Goal: Task Accomplishment & Management: Complete application form

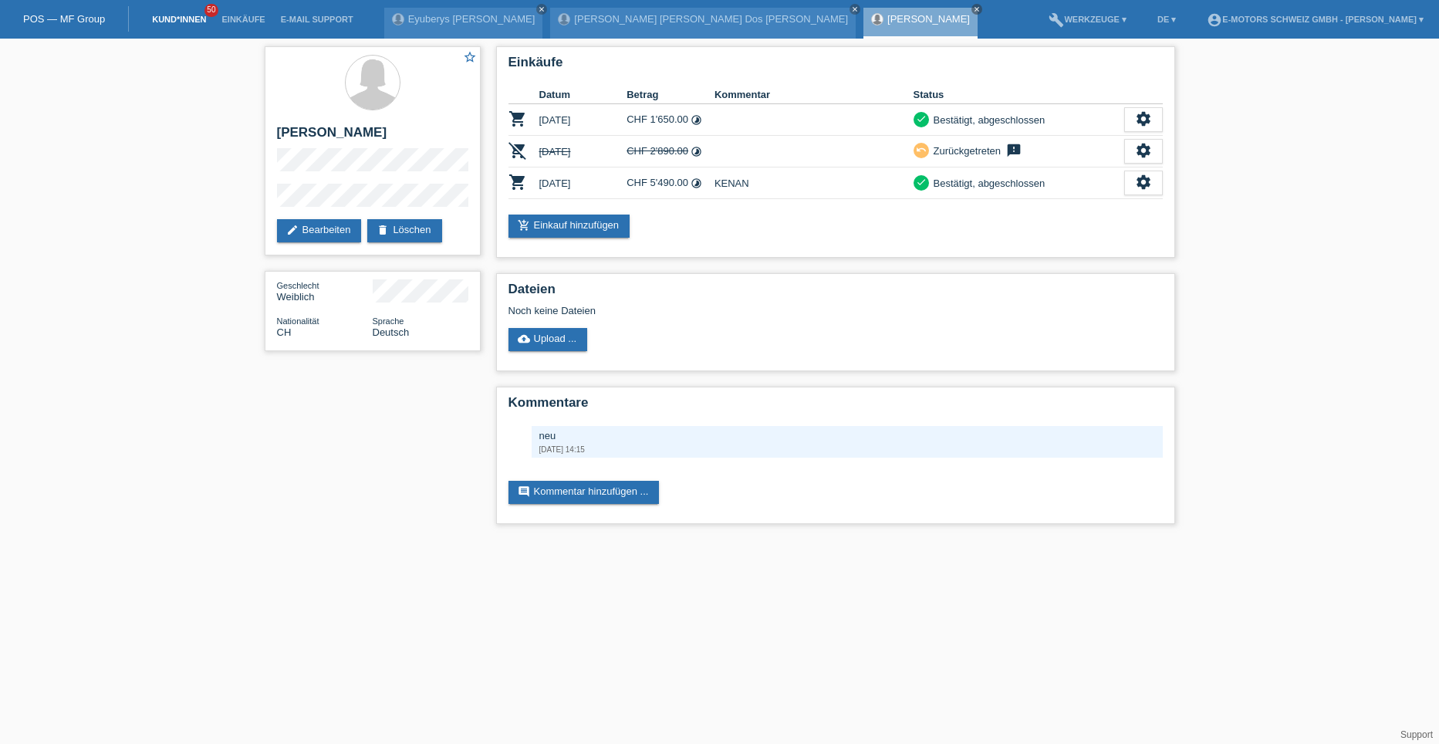
click at [174, 19] on link "Kund*innen" at bounding box center [178, 19] width 69 height 9
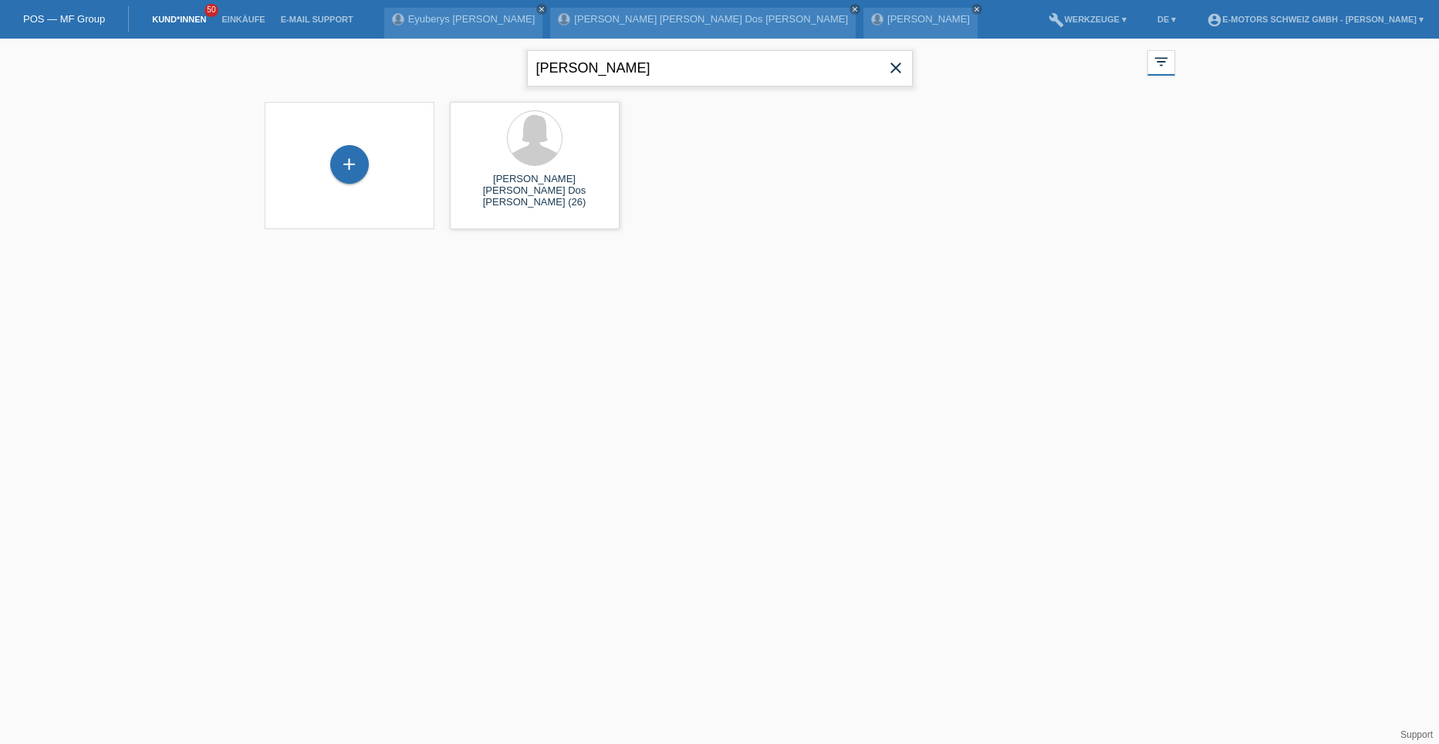
click at [632, 66] on input "ilda marlen" at bounding box center [720, 68] width 386 height 36
click at [346, 163] on div "+" at bounding box center [349, 164] width 39 height 39
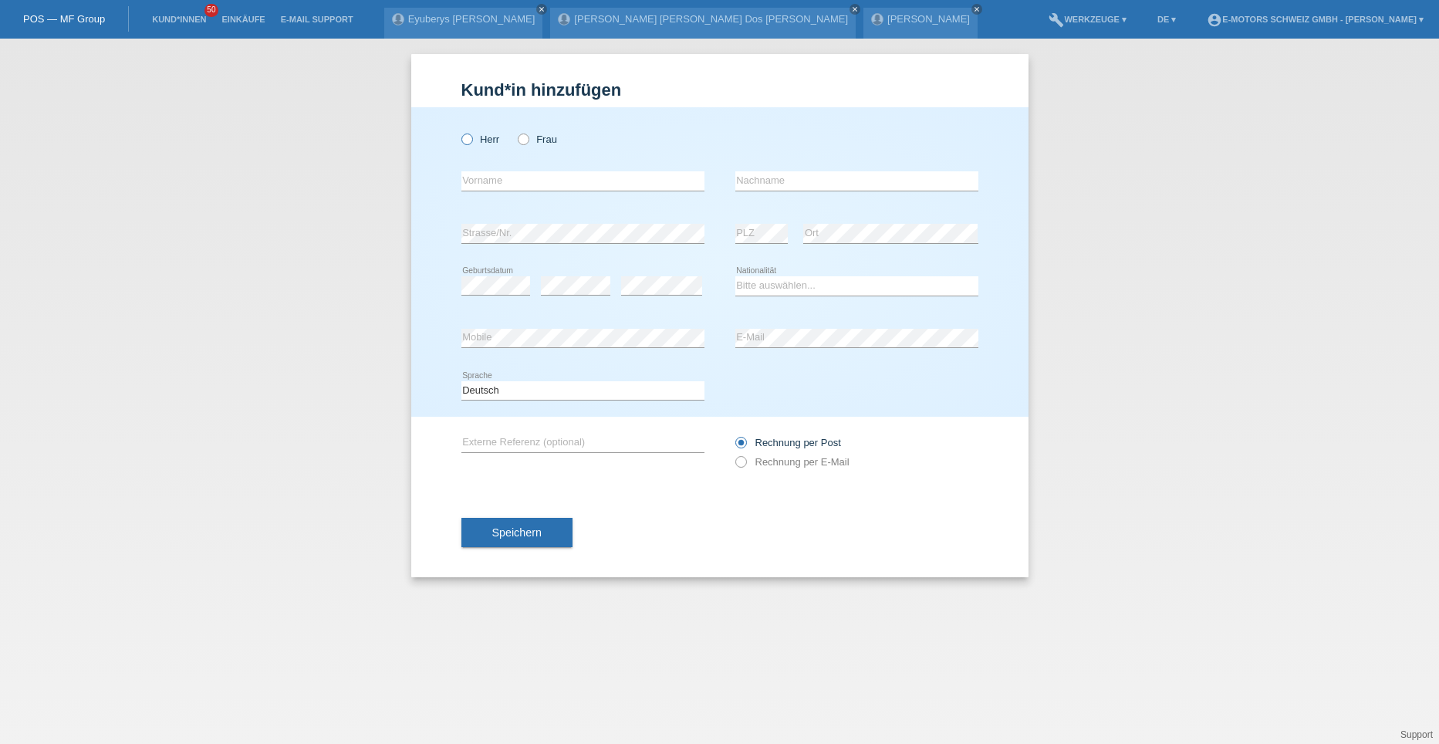
click at [458, 131] on icon at bounding box center [458, 131] width 0 height 0
click at [468, 134] on input "Herr" at bounding box center [466, 138] width 10 height 10
radio input "true"
click at [489, 182] on input "text" at bounding box center [582, 180] width 243 height 19
type input "[PERSON_NAME]"
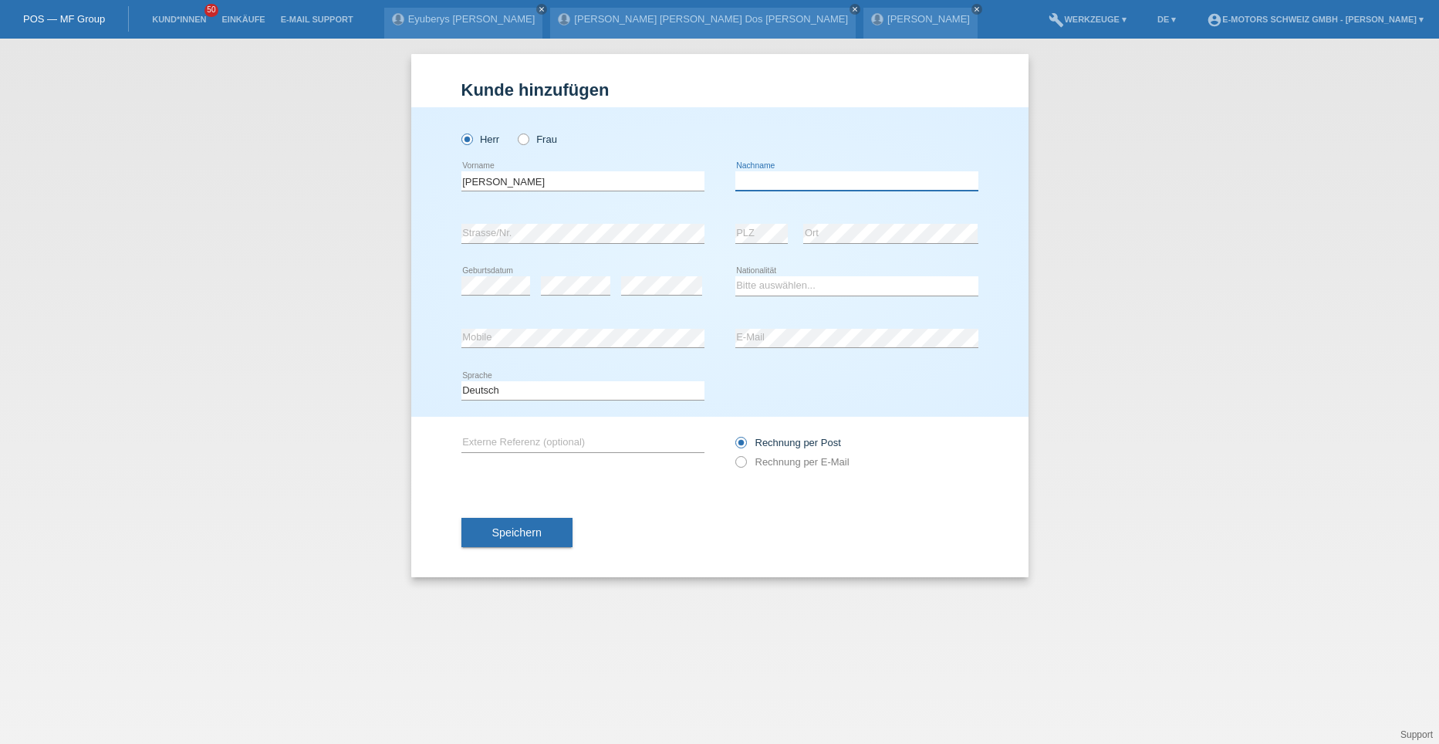
click at [742, 184] on input "text" at bounding box center [856, 180] width 243 height 19
type input "Medeiros Soares"
click at [756, 281] on select "Bitte auswählen... Schweiz Deutschland Liechtenstein Österreich ------------ Af…" at bounding box center [856, 285] width 243 height 19
select select "BR"
click at [735, 276] on select "Bitte auswählen... Schweiz Deutschland Liechtenstein Österreich ------------ Af…" at bounding box center [856, 285] width 243 height 19
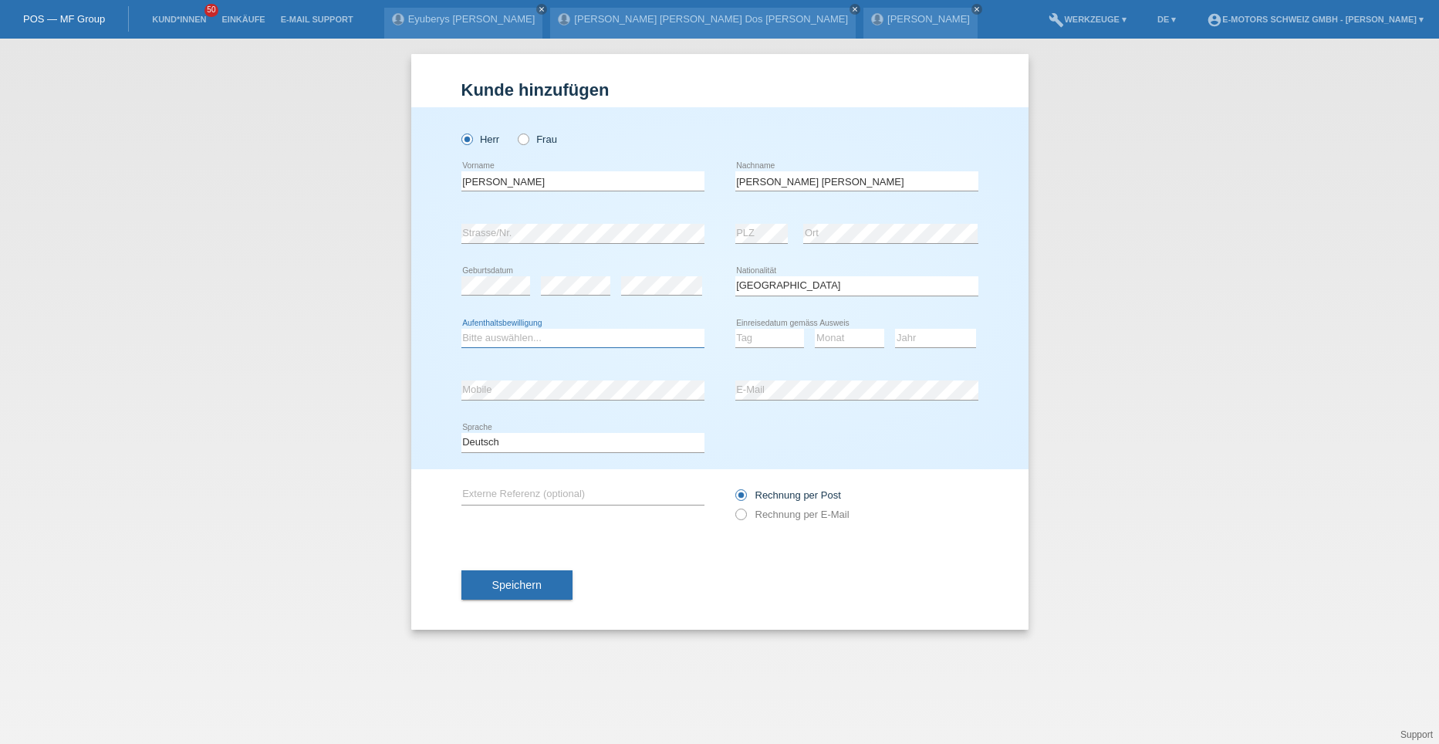
click at [509, 334] on select "Bitte auswählen... C B B - Flüchtlingsstatus Andere" at bounding box center [582, 338] width 243 height 19
select select "B"
click at [461, 329] on select "Bitte auswählen... C B B - Flüchtlingsstatus Andere" at bounding box center [582, 338] width 243 height 19
click at [758, 336] on select "Tag 01 02 03 04 05 06 07 08 09 10 11" at bounding box center [769, 338] width 69 height 19
select select "13"
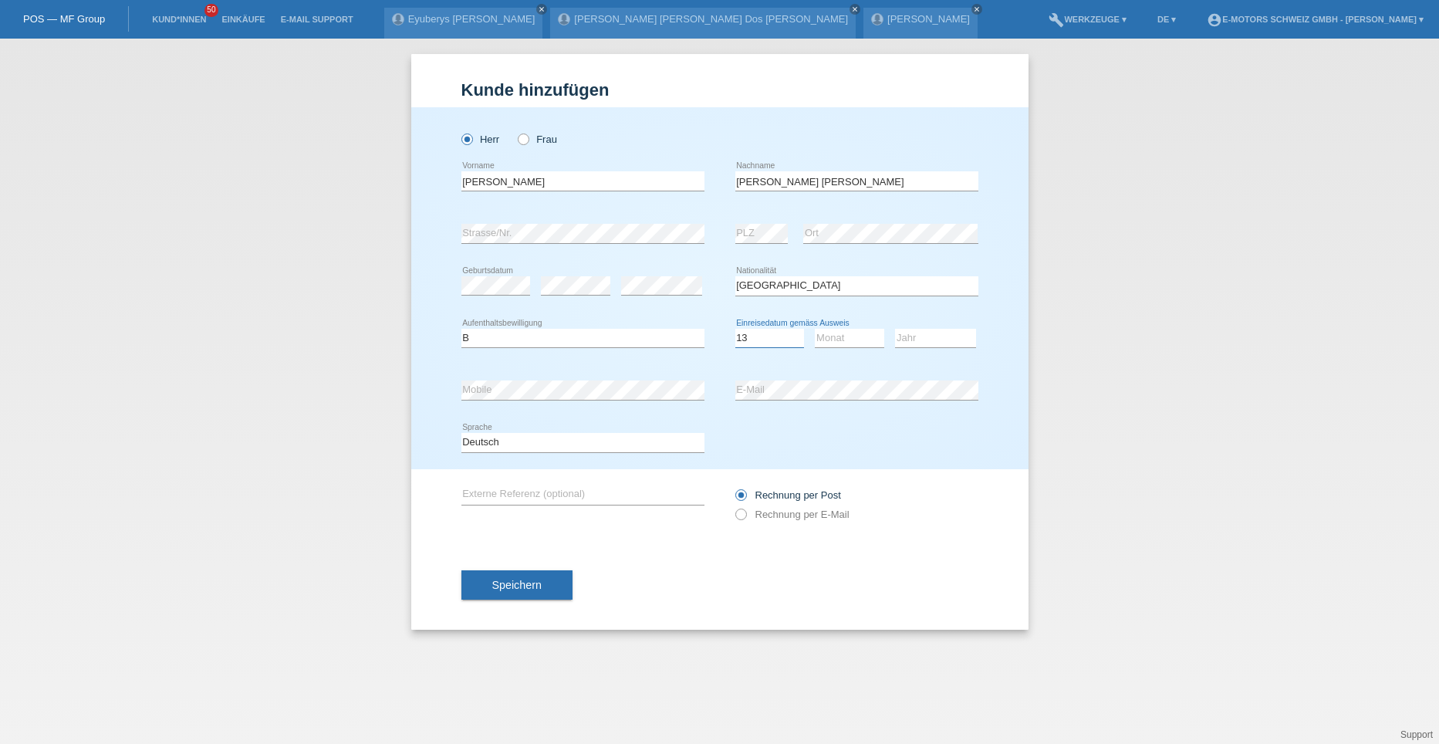
click at [735, 329] on select "Tag 01 02 03 04 05 06 07 08 09 10 11" at bounding box center [769, 338] width 69 height 19
click at [830, 338] on select "Monat 01 02 03 04 05 06 07 08 09 10 11" at bounding box center [849, 338] width 69 height 19
select select "03"
click at [815, 329] on select "Monat 01 02 03 04 05 06 07 08 09 10 11" at bounding box center [849, 338] width 69 height 19
click at [909, 336] on select "Jahr 2025 2024 2023 2022 2021 2020 2019 2018 2017 2016 2015 2014 2013 2012 2011…" at bounding box center [935, 338] width 81 height 19
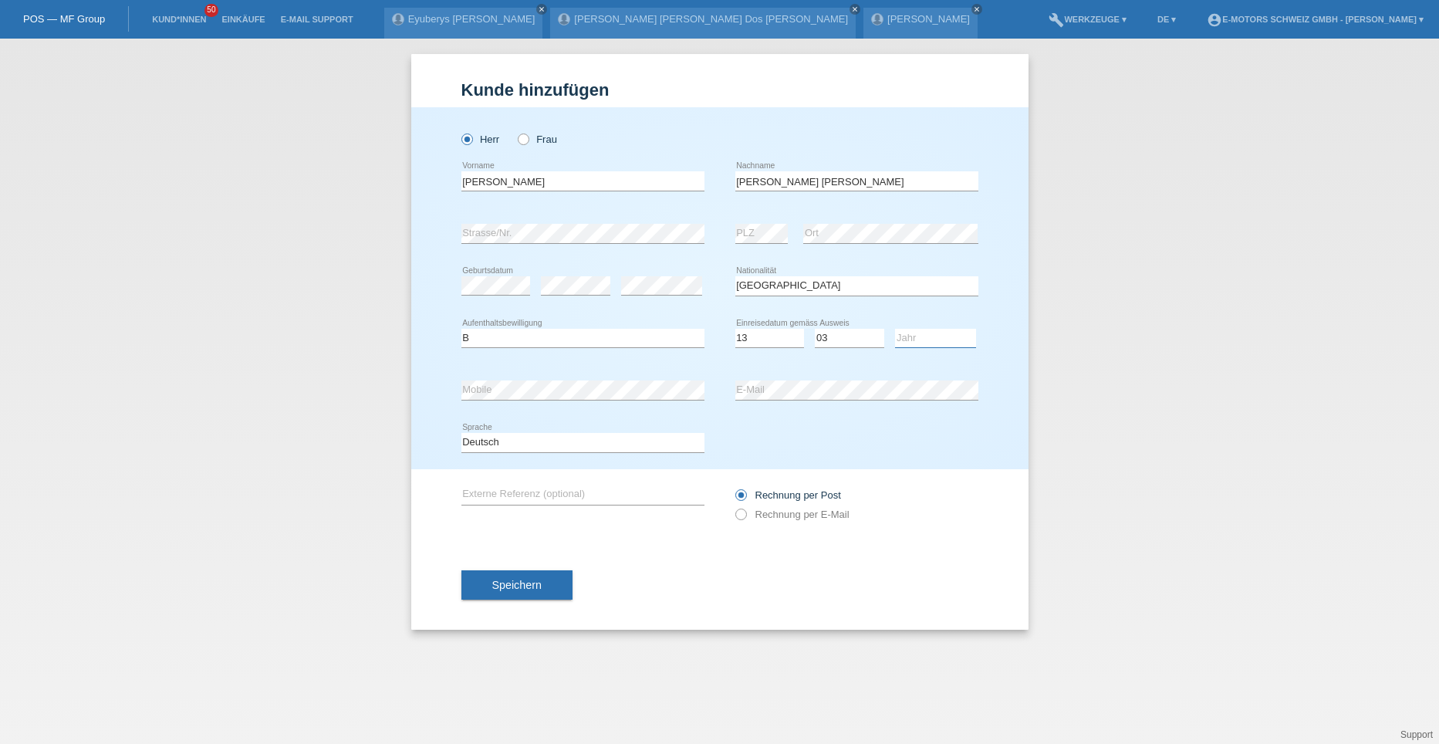
select select "2020"
click at [895, 329] on select "Jahr 2025 2024 2023 2022 2021 2020 2019 2018 2017 2016 2015 2014 2013 2012 2011…" at bounding box center [935, 338] width 81 height 19
click at [508, 591] on button "Speichern" at bounding box center [516, 584] width 111 height 29
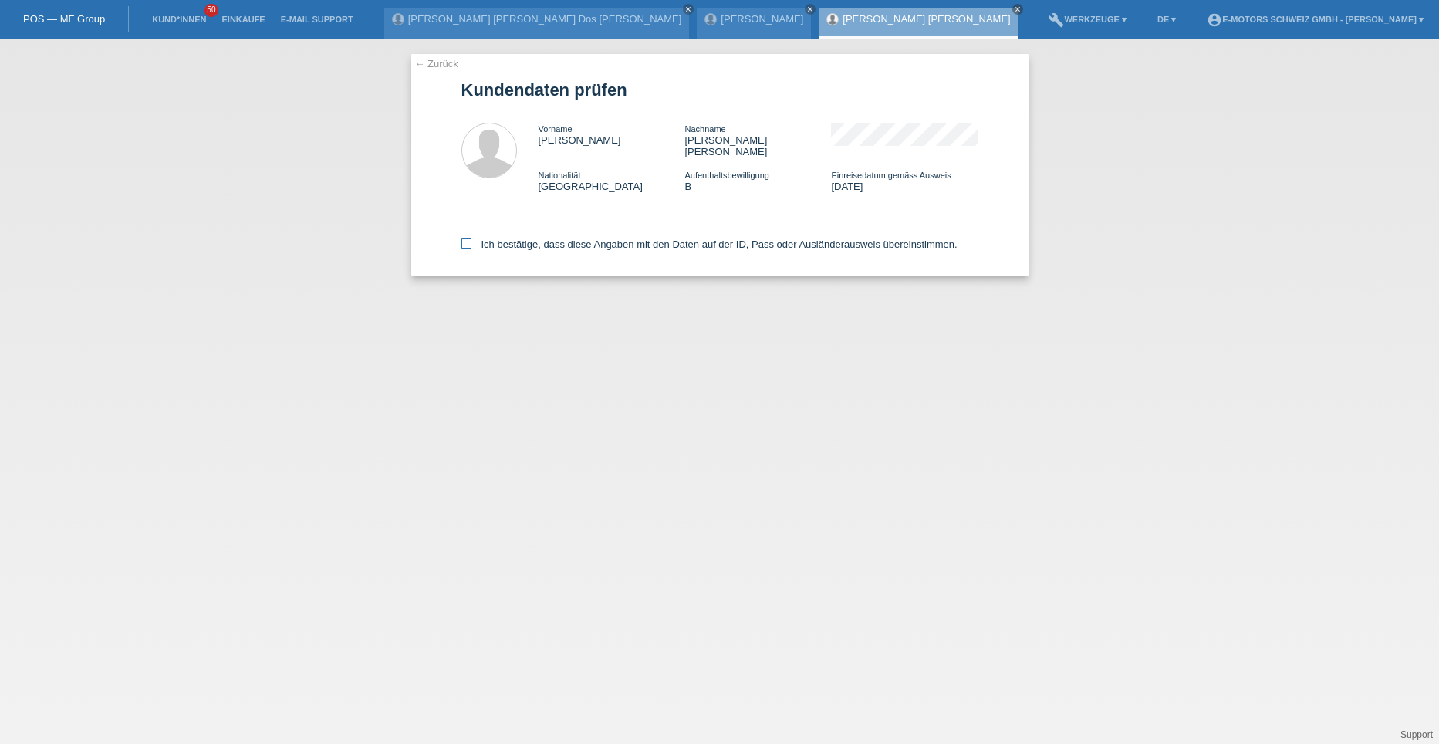
click at [466, 238] on icon at bounding box center [466, 243] width 10 height 10
click at [466, 238] on input "Ich bestätige, dass diese Angaben mit den Daten auf der ID, Pass oder Ausländer…" at bounding box center [466, 243] width 10 height 10
checkbox input "true"
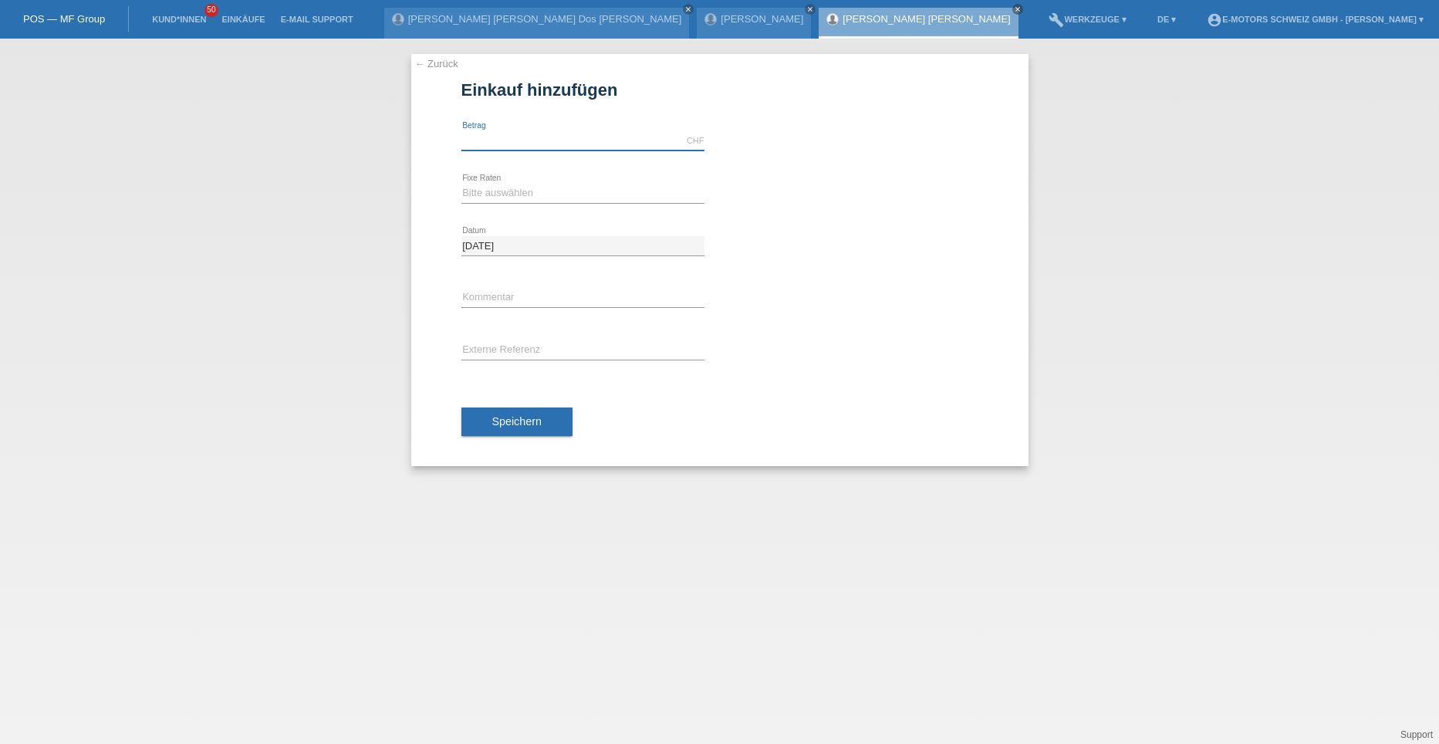
click at [512, 135] on input "text" at bounding box center [582, 140] width 243 height 19
type input "5000.00"
click at [481, 185] on select "Bitte auswählen 12 Raten 24 Raten 36 Raten 48 Raten" at bounding box center [582, 193] width 243 height 19
select select "214"
click at [461, 184] on select "Bitte auswählen 12 Raten 24 Raten 36 Raten 48 Raten" at bounding box center [582, 193] width 243 height 19
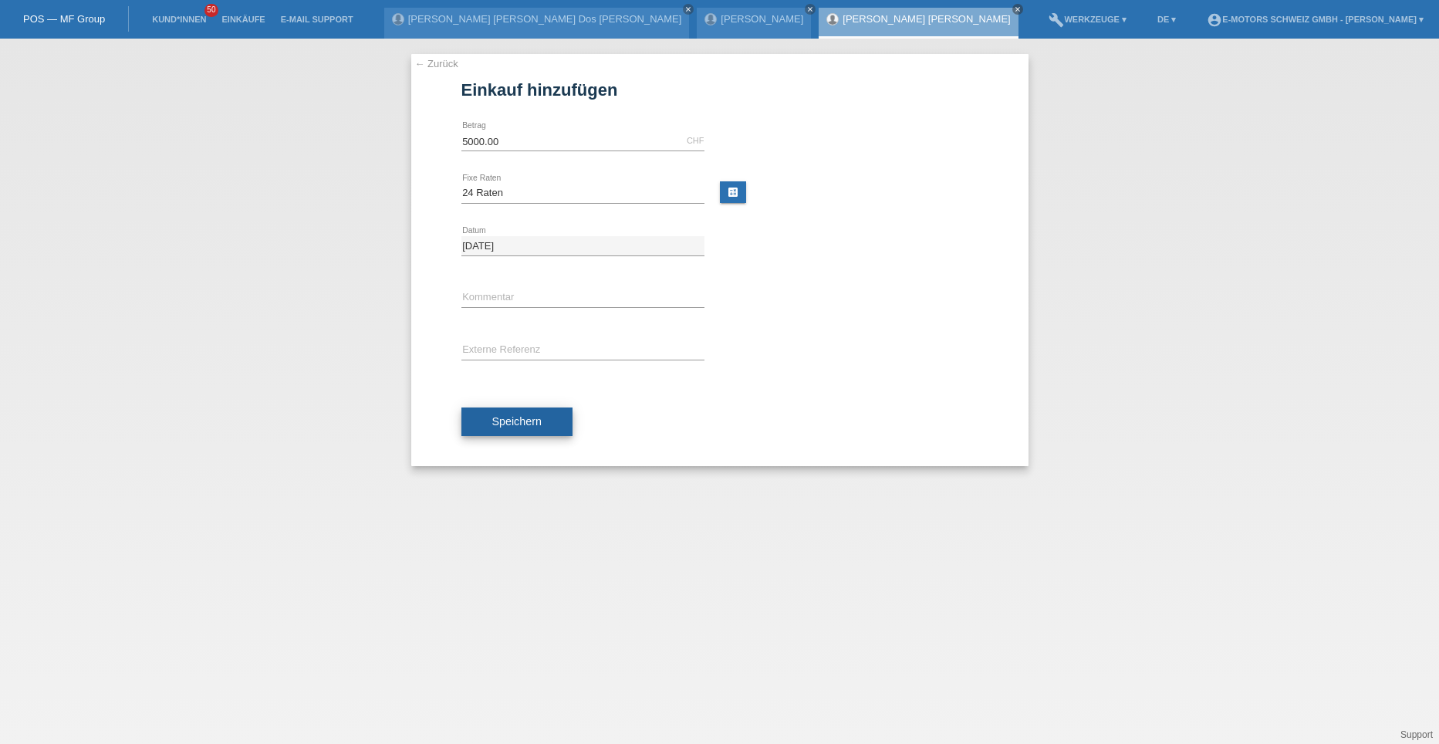
click at [529, 427] on span "Speichern" at bounding box center [516, 421] width 49 height 12
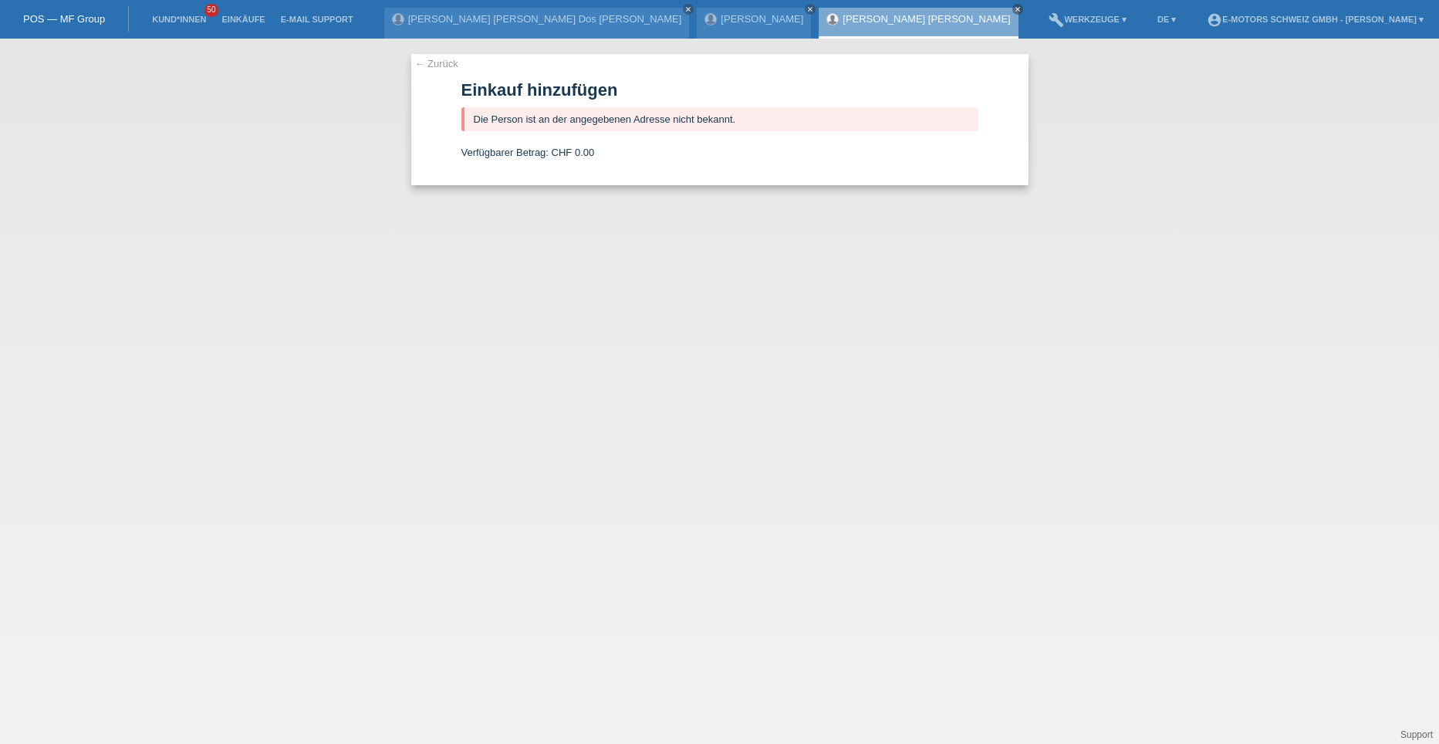
click at [433, 67] on link "← Zurück" at bounding box center [436, 64] width 43 height 12
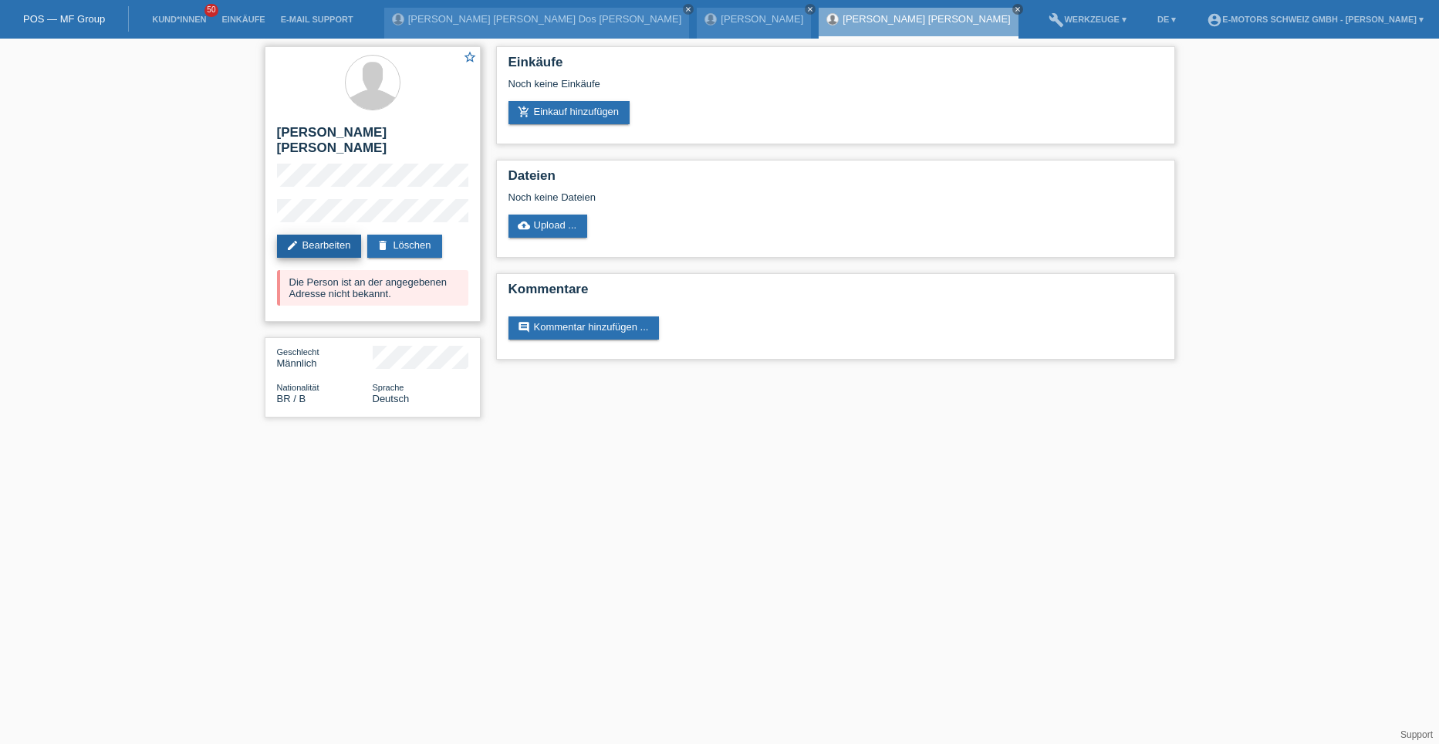
click at [332, 243] on link "edit Bearbeiten" at bounding box center [319, 246] width 85 height 23
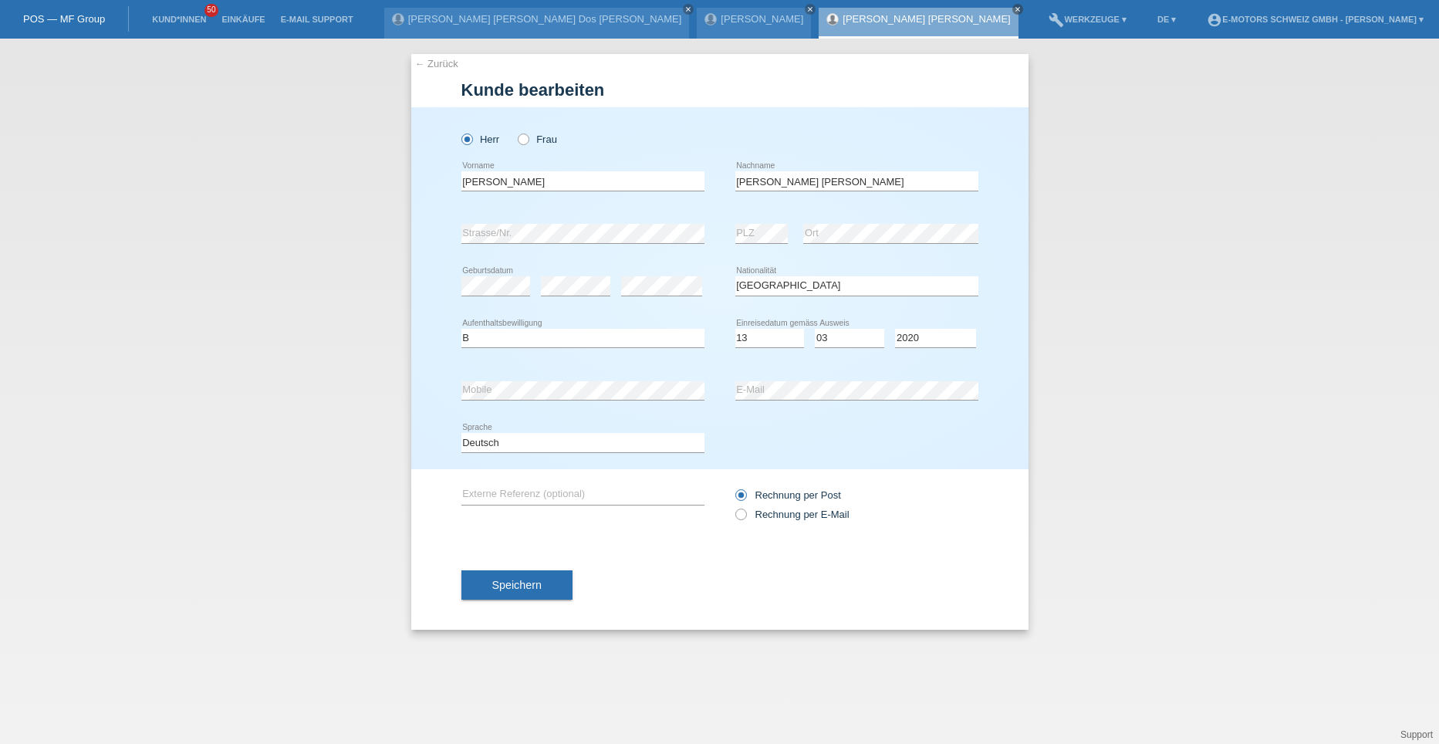
select select "BR"
select select "B"
select select "13"
select select "03"
select select "2020"
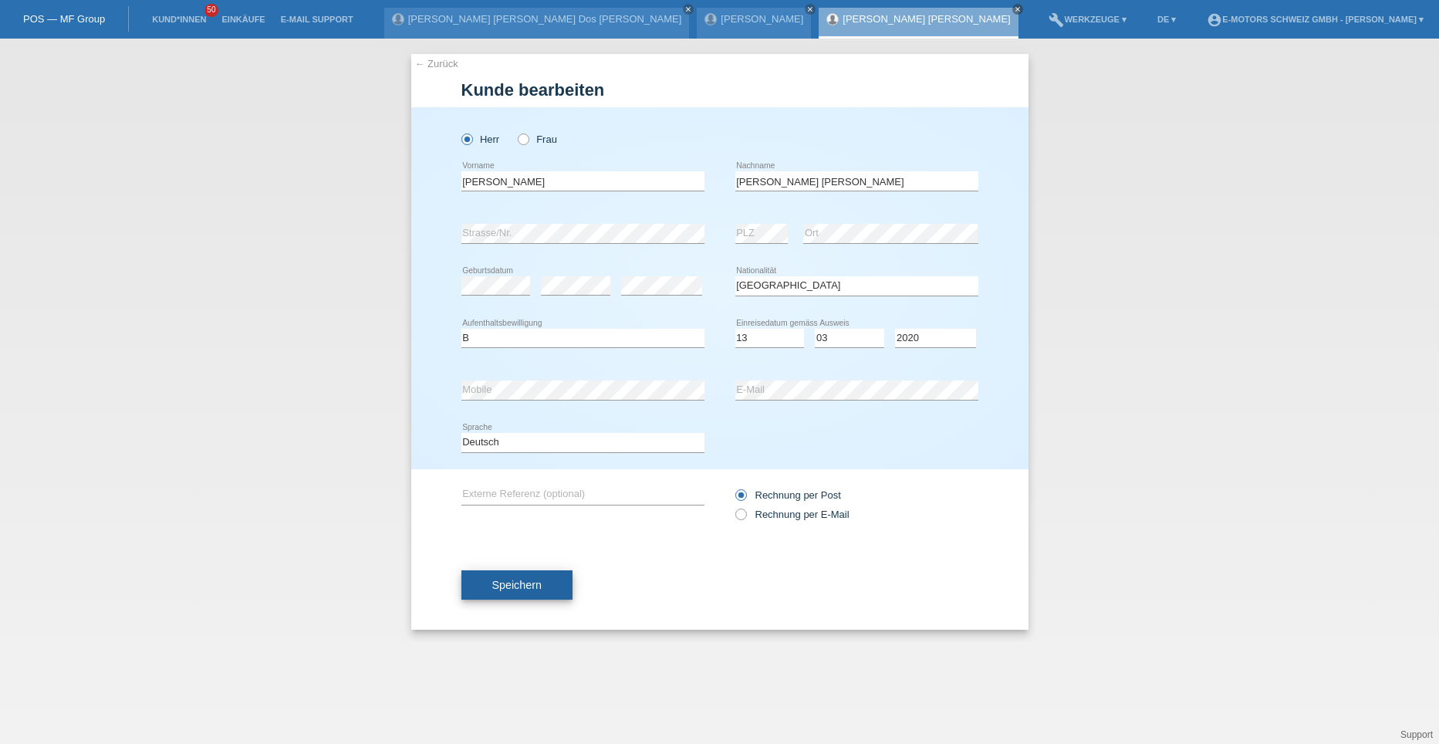
click at [539, 579] on span "Speichern" at bounding box center [516, 585] width 49 height 12
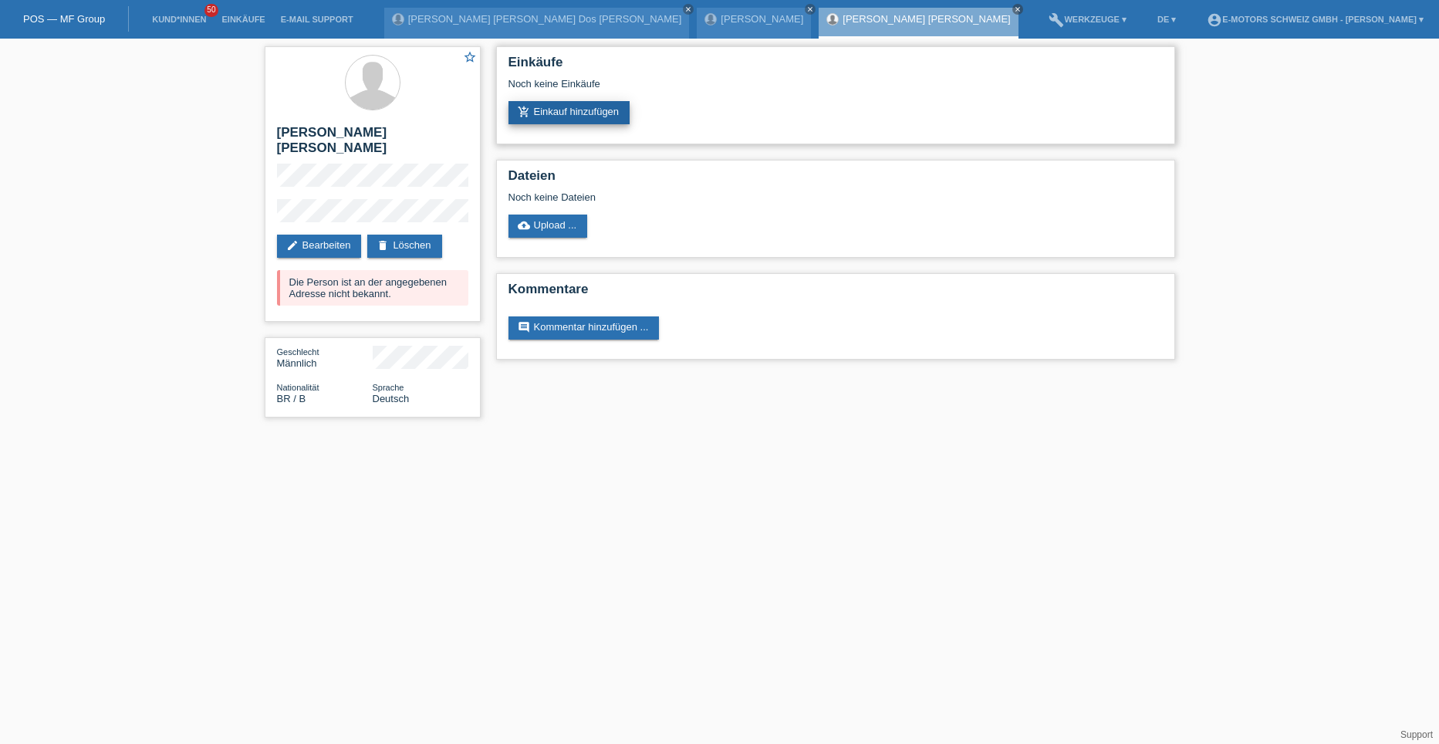
click at [582, 117] on link "add_shopping_cart Einkauf hinzufügen" at bounding box center [569, 112] width 122 height 23
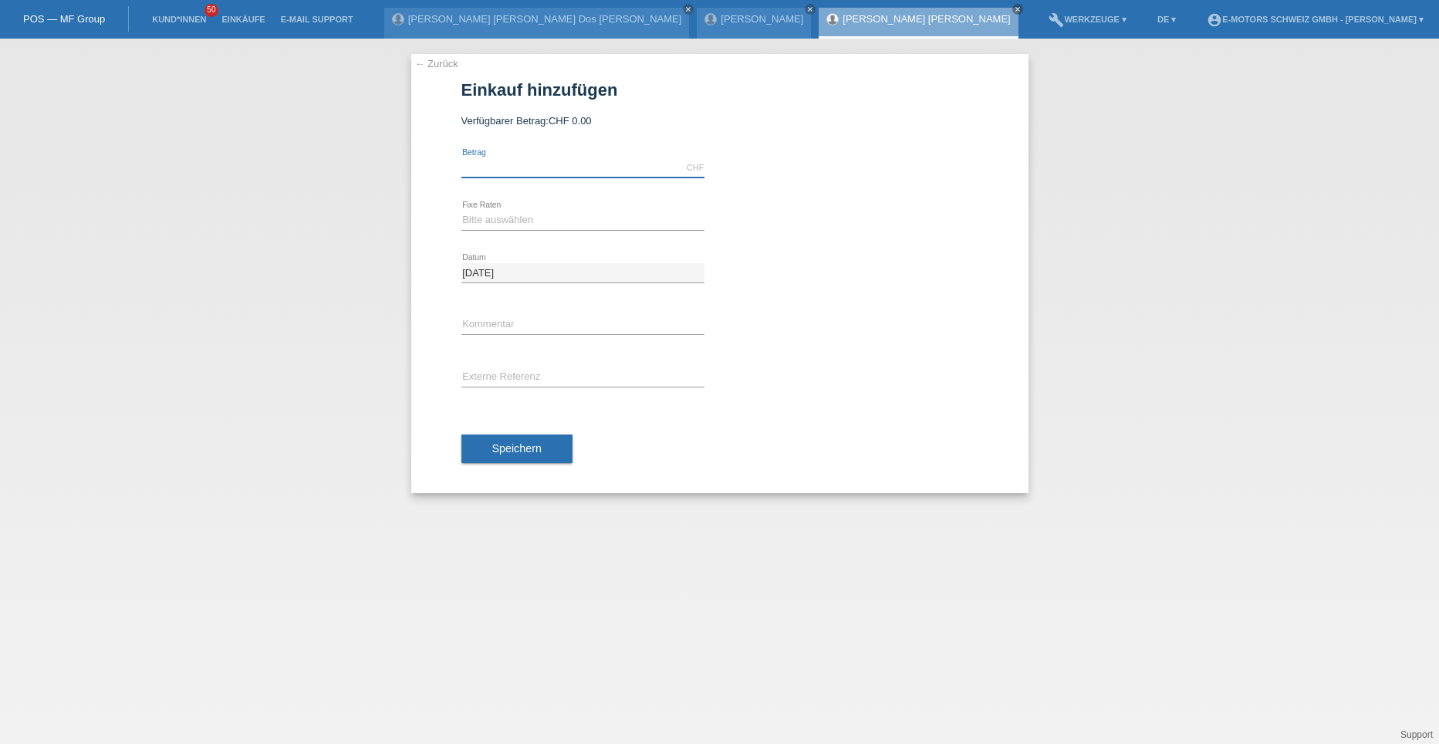
click at [537, 167] on input "text" at bounding box center [582, 167] width 243 height 19
type input "5000.00"
click at [478, 224] on select "Bitte auswählen 12 Raten 24 Raten 36 Raten 48 Raten" at bounding box center [582, 220] width 243 height 19
select select "214"
click at [461, 211] on select "Bitte auswählen 12 Raten 24 Raten 36 Raten 48 Raten" at bounding box center [582, 220] width 243 height 19
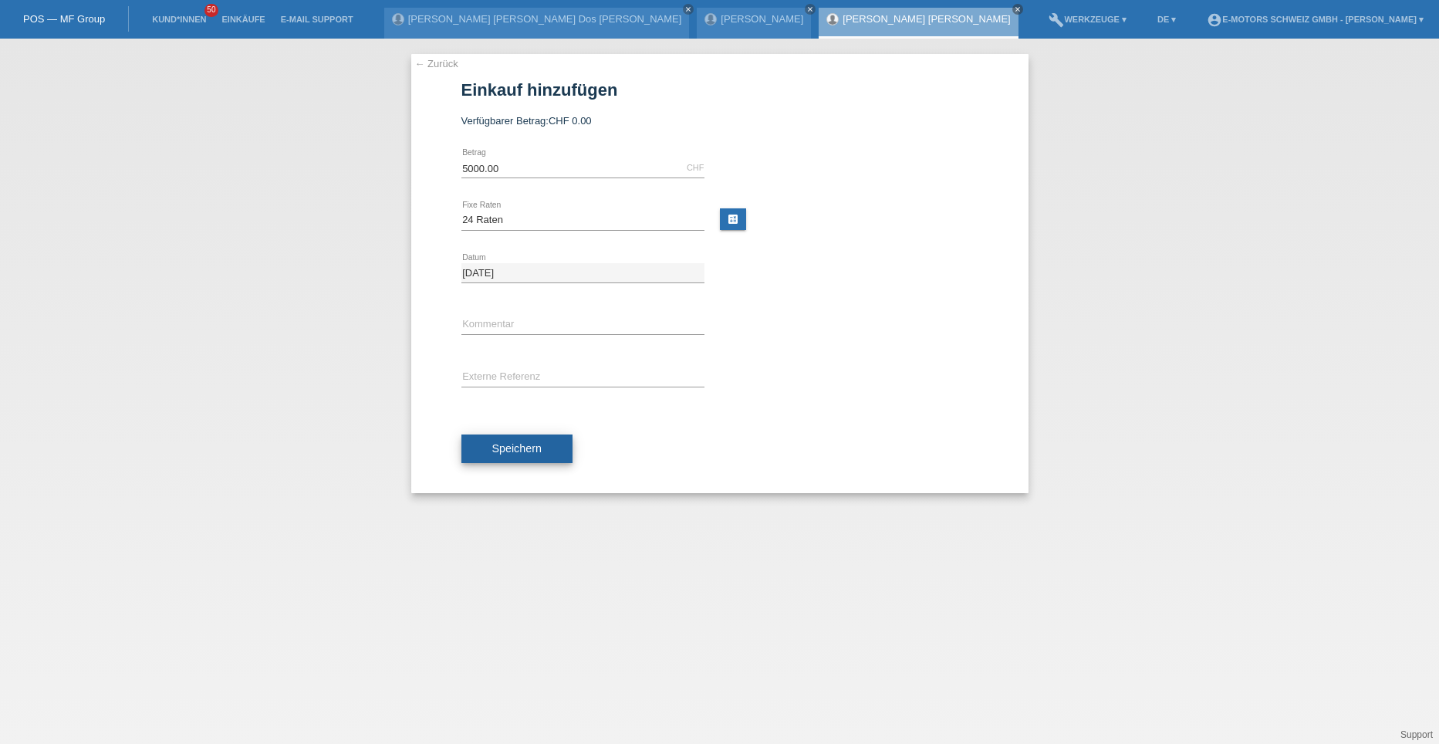
click at [505, 448] on span "Speichern" at bounding box center [516, 448] width 49 height 12
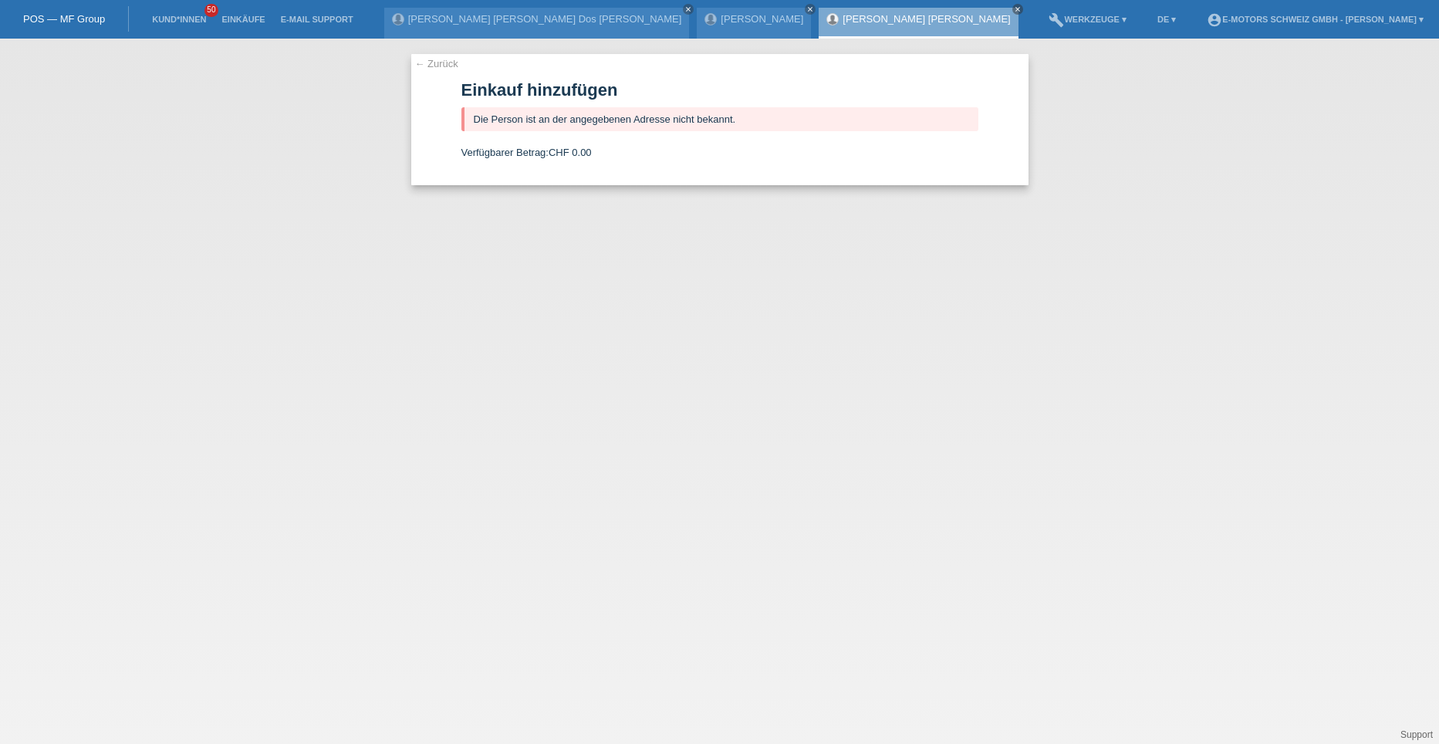
click at [444, 63] on link "← Zurück" at bounding box center [436, 64] width 43 height 12
